Goal: Go to known website: Access a specific website the user already knows

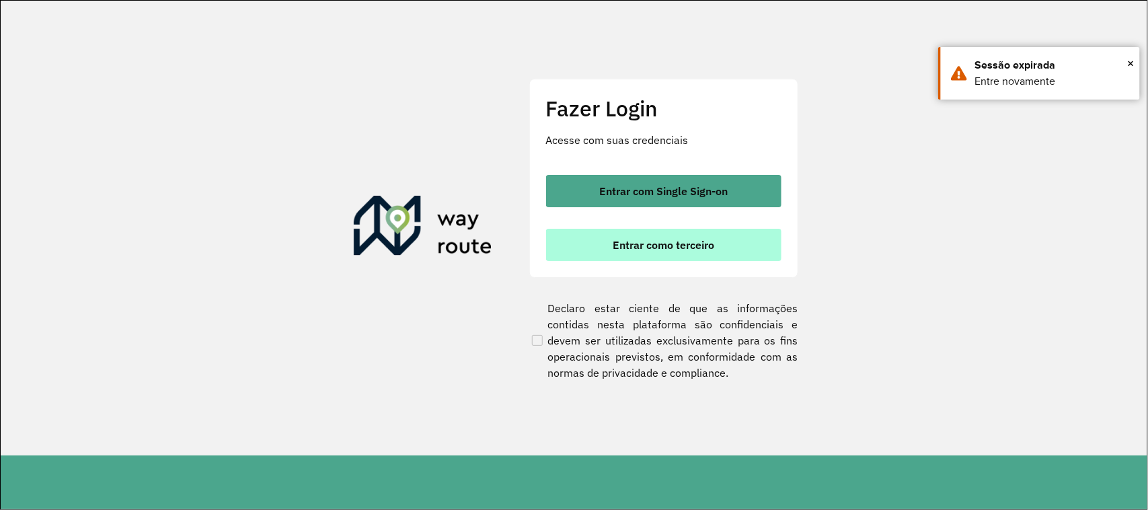
click at [681, 233] on button "Entrar como terceiro" at bounding box center [663, 245] width 235 height 32
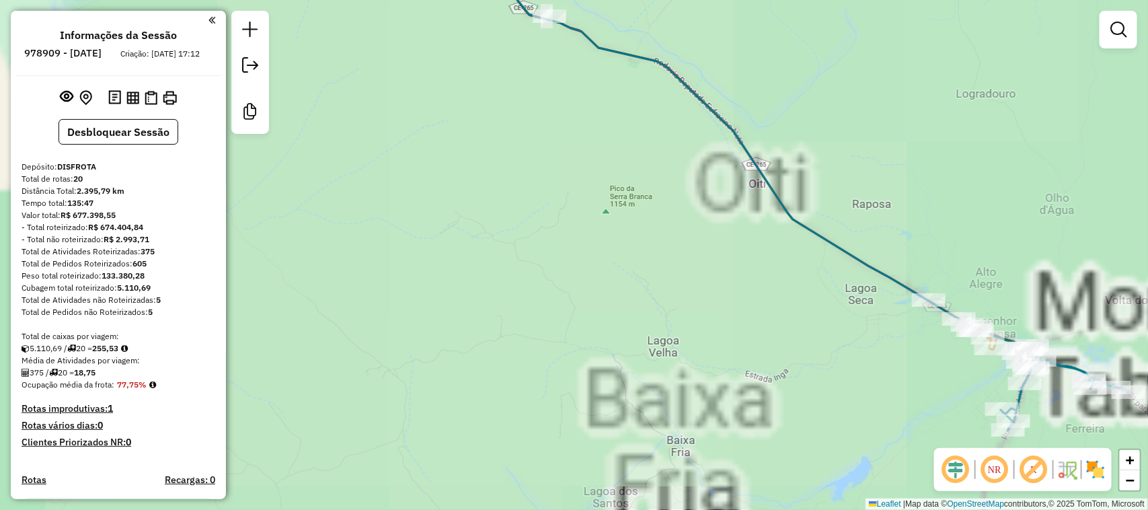
drag, startPoint x: 1081, startPoint y: 262, endPoint x: 808, endPoint y: 268, distance: 272.5
click at [853, 187] on div "Janela de atendimento Grade de atendimento Capacidade Transportadoras Veículos …" at bounding box center [574, 255] width 1148 height 510
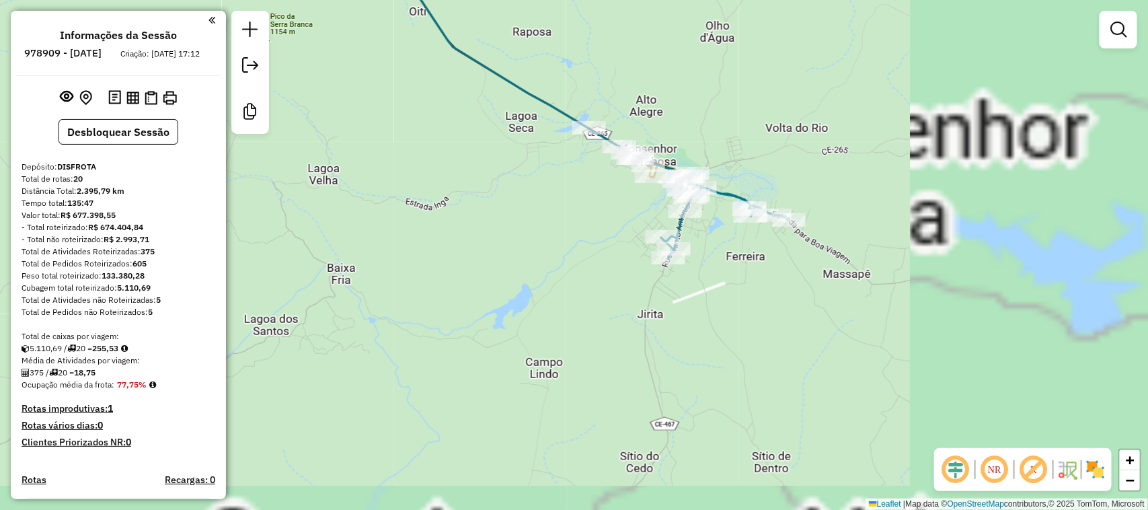
drag, startPoint x: 808, startPoint y: 268, endPoint x: 798, endPoint y: 257, distance: 14.8
click at [798, 258] on div "Janela de atendimento Grade de atendimento Capacidade Transportadoras Veículos …" at bounding box center [574, 255] width 1148 height 510
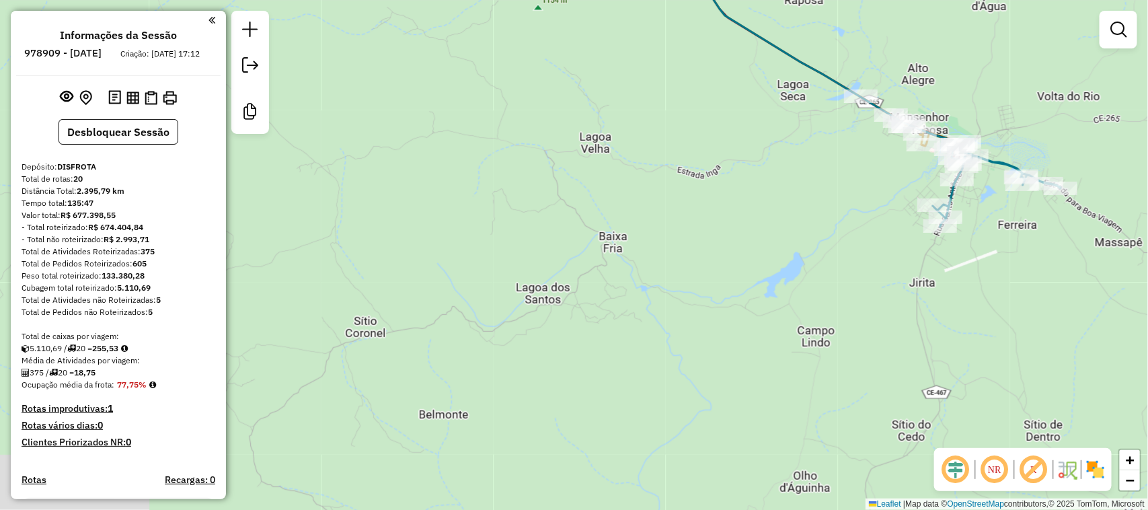
drag, startPoint x: 523, startPoint y: 266, endPoint x: 915, endPoint y: 216, distance: 396.0
click at [845, 227] on div "Janela de atendimento Grade de atendimento Capacidade Transportadoras Veículos …" at bounding box center [574, 255] width 1148 height 510
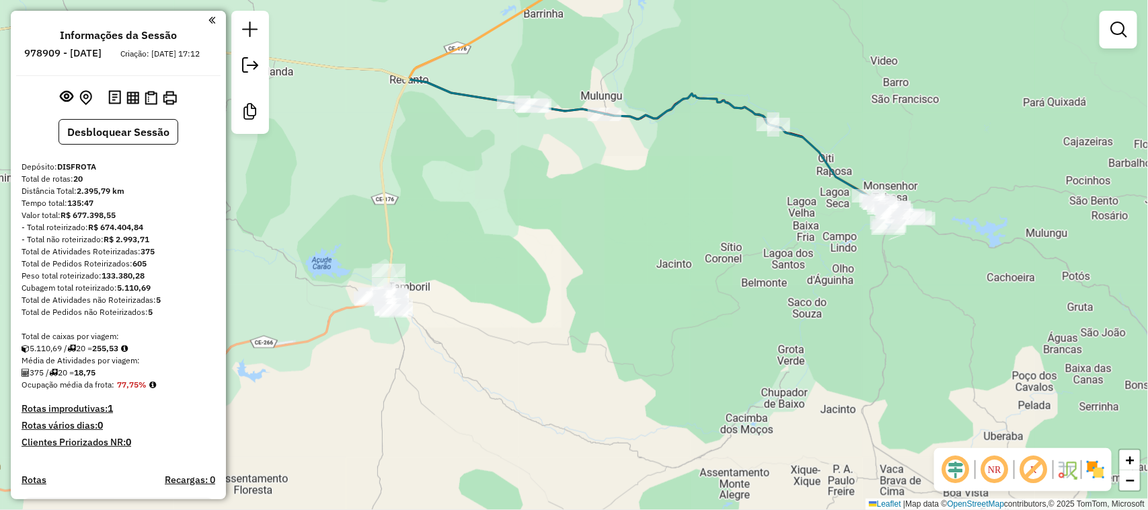
drag, startPoint x: 807, startPoint y: 281, endPoint x: 839, endPoint y: 274, distance: 32.3
click at [832, 276] on div "Janela de atendimento Grade de atendimento Capacidade Transportadoras Veículos …" at bounding box center [574, 255] width 1148 height 510
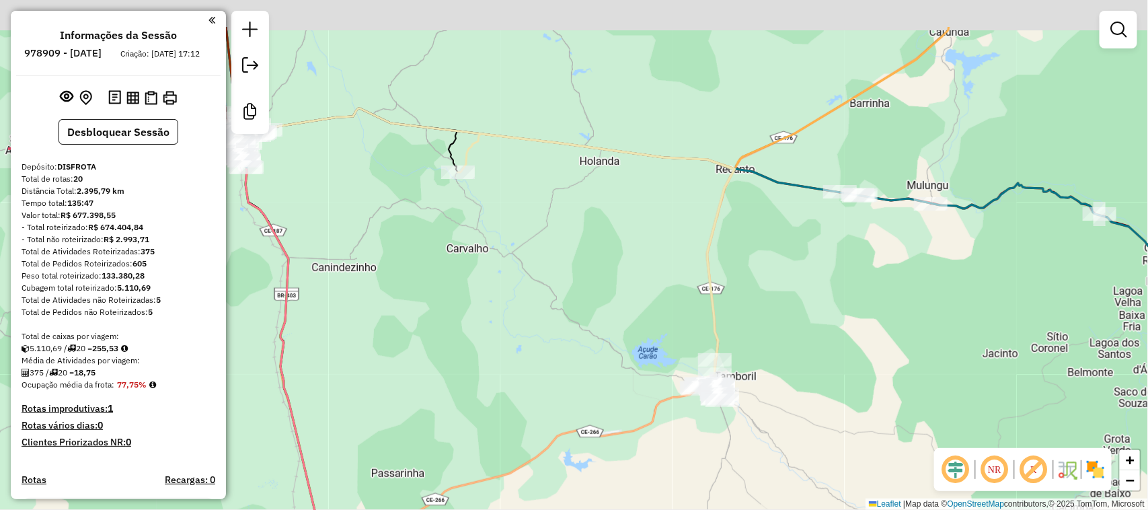
drag, startPoint x: 674, startPoint y: 242, endPoint x: 755, endPoint y: 294, distance: 95.9
click at [821, 337] on div "Janela de atendimento Grade de atendimento Capacidade Transportadoras Veículos …" at bounding box center [574, 255] width 1148 height 510
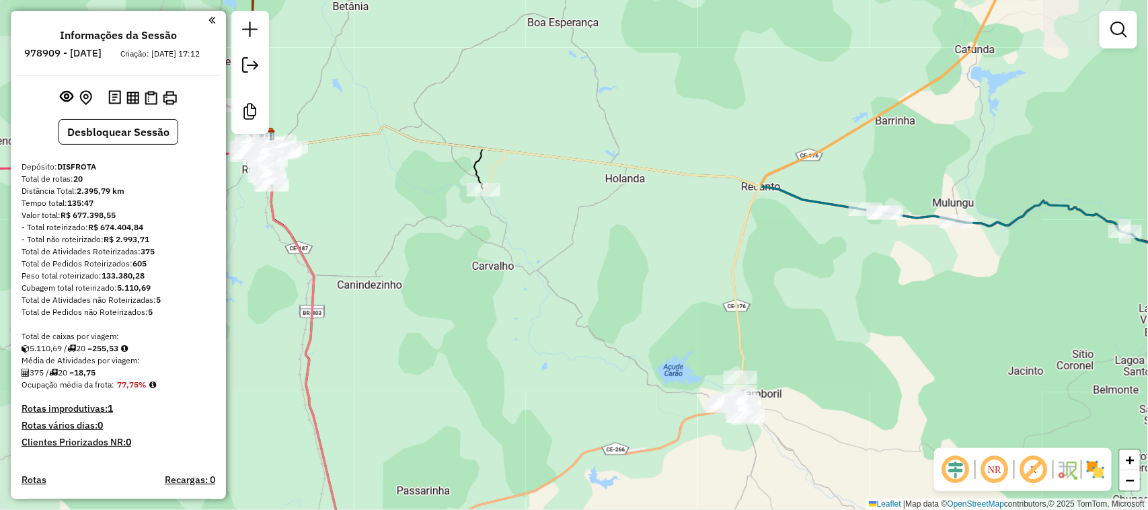
drag, startPoint x: 578, startPoint y: 264, endPoint x: 740, endPoint y: 309, distance: 167.8
click at [747, 306] on div "Janela de atendimento Grade de atendimento Capacidade Transportadoras Veículos …" at bounding box center [574, 255] width 1148 height 510
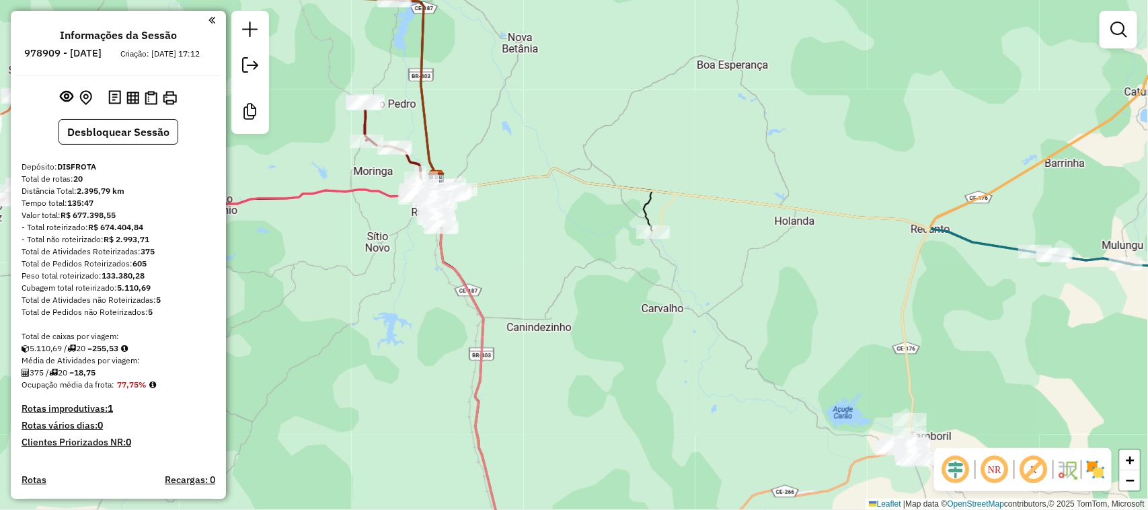
drag, startPoint x: 678, startPoint y: 170, endPoint x: 750, endPoint y: 301, distance: 149.0
click at [749, 296] on div "Janela de atendimento Grade de atendimento Capacidade Transportadoras Veículos …" at bounding box center [574, 255] width 1148 height 510
